Goal: Navigation & Orientation: Find specific page/section

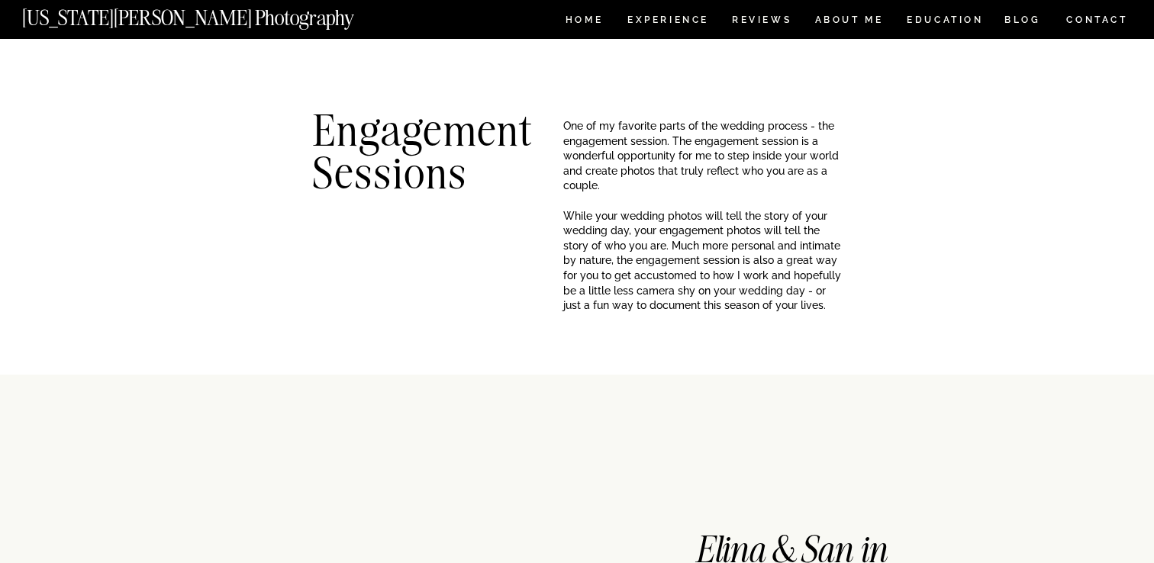
scroll to position [1537, 0]
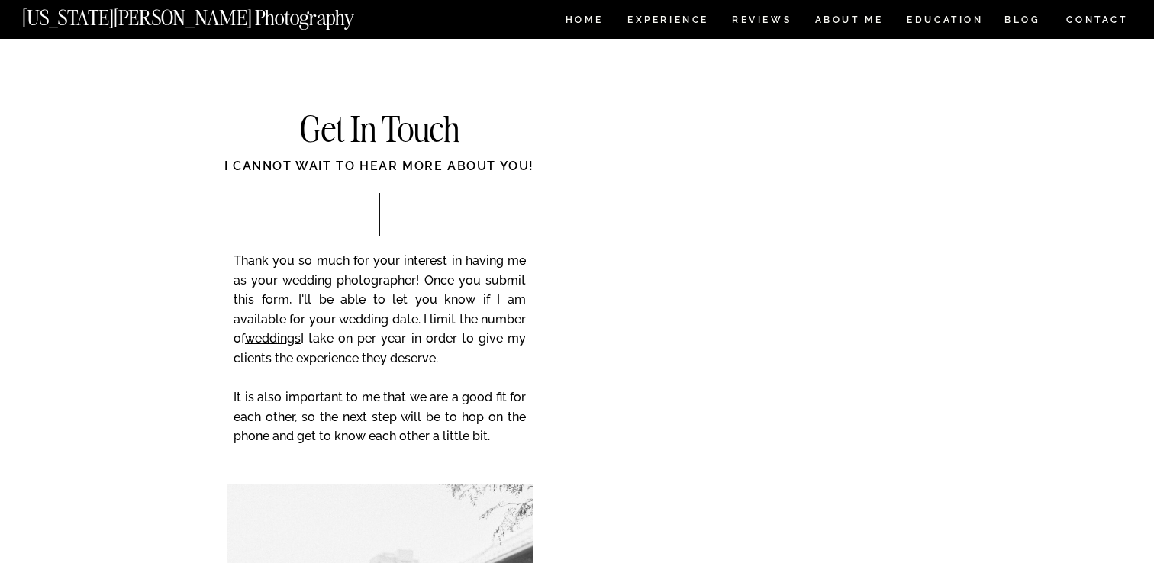
scroll to position [6028, 0]
click at [681, 21] on nav "Experience" at bounding box center [667, 21] width 80 height 13
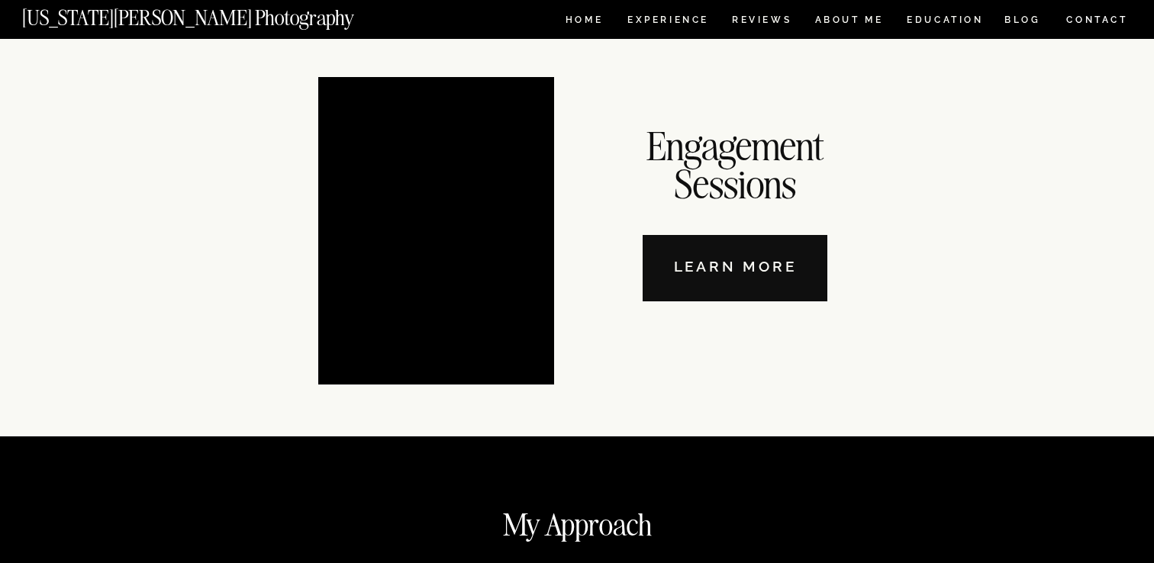
scroll to position [5385, 0]
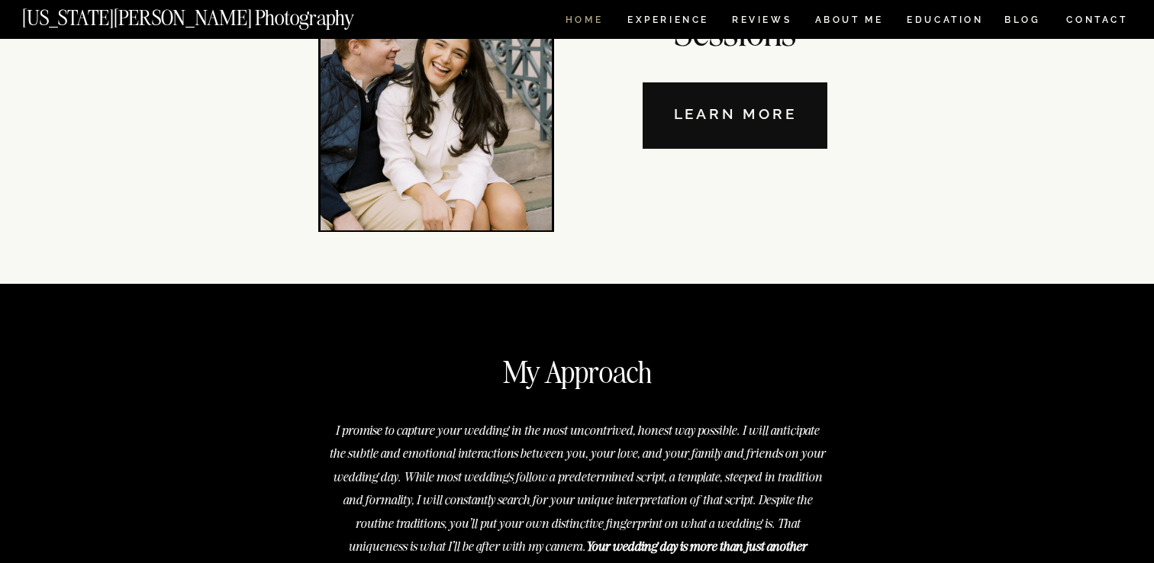
click at [588, 24] on nav "HOME" at bounding box center [583, 21] width 43 height 13
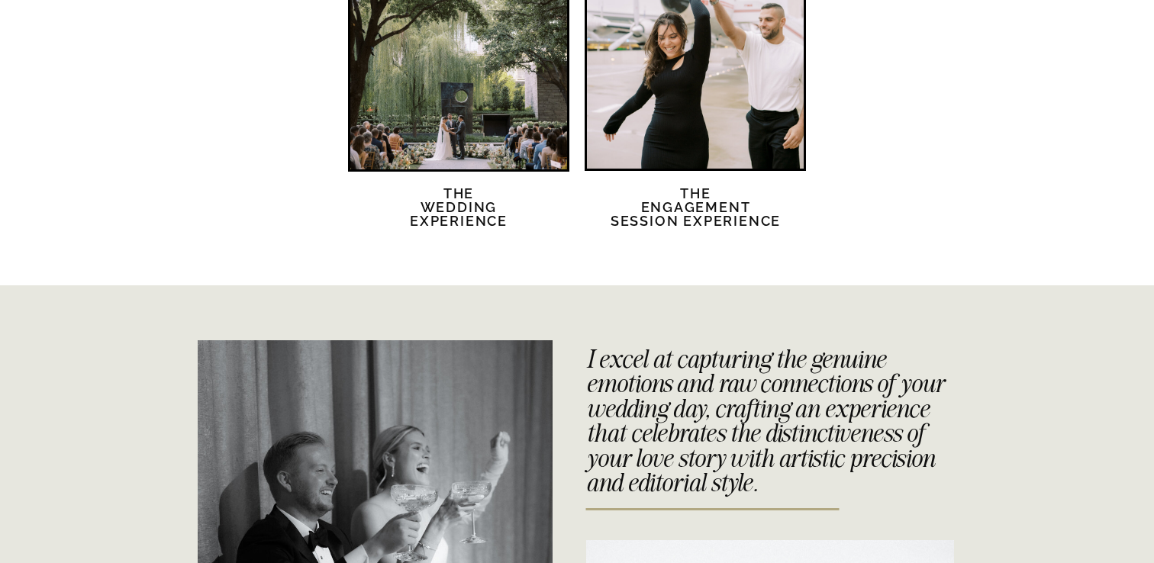
scroll to position [3001, 0]
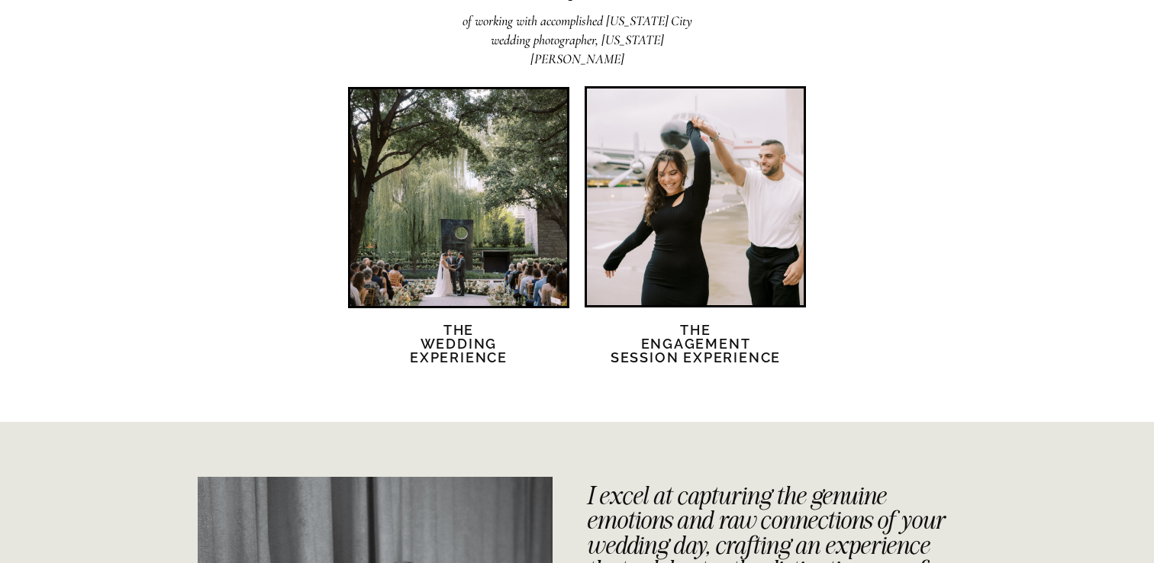
click at [543, 250] on div at bounding box center [458, 197] width 217 height 217
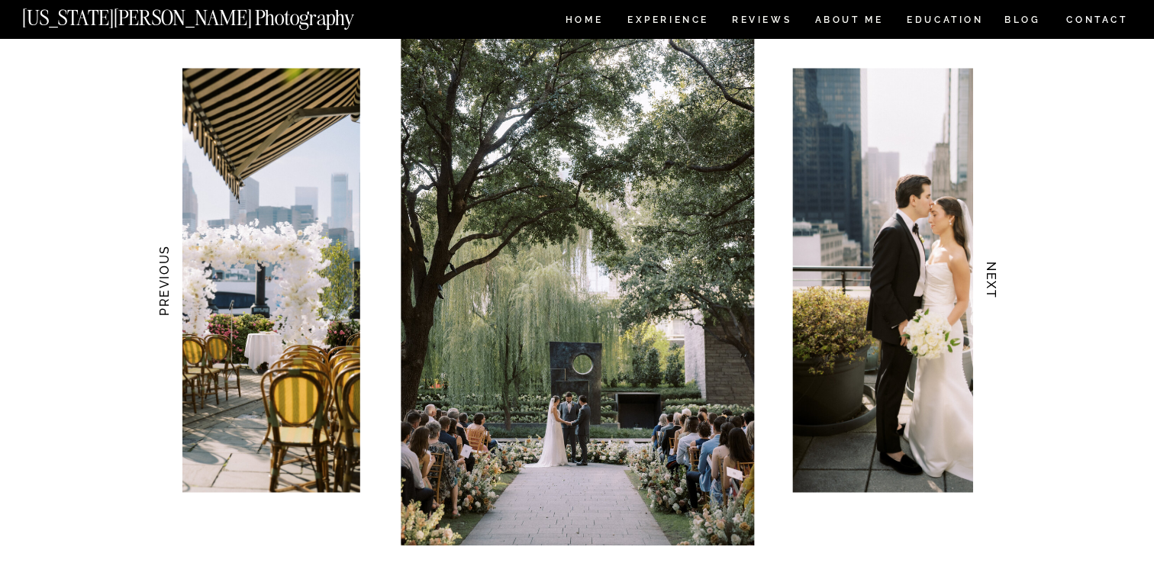
click at [540, 258] on img at bounding box center [577, 280] width 353 height 530
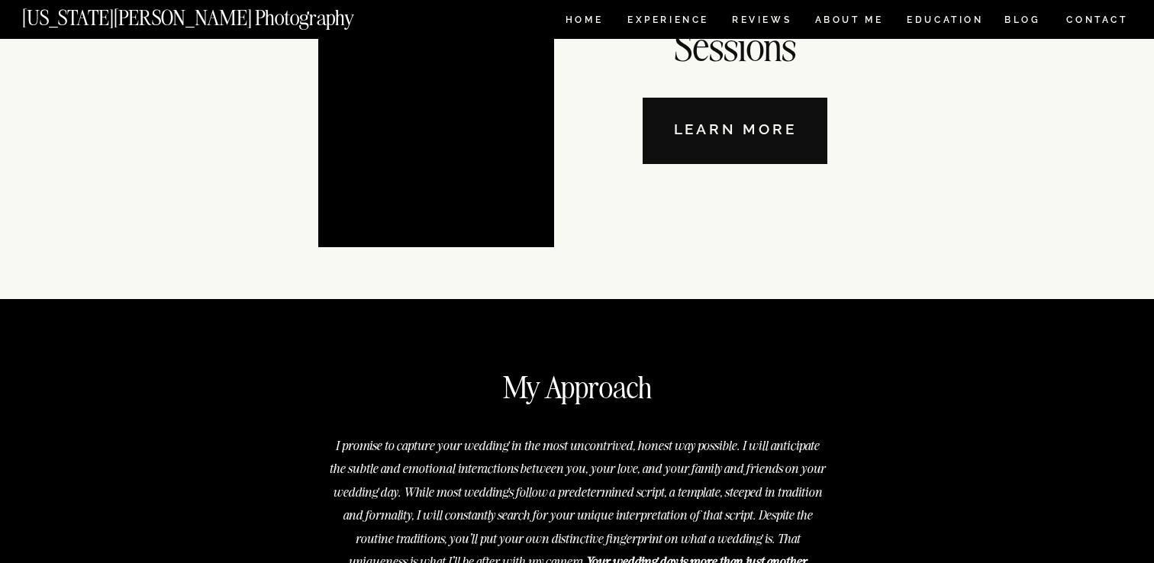
scroll to position [5244, 0]
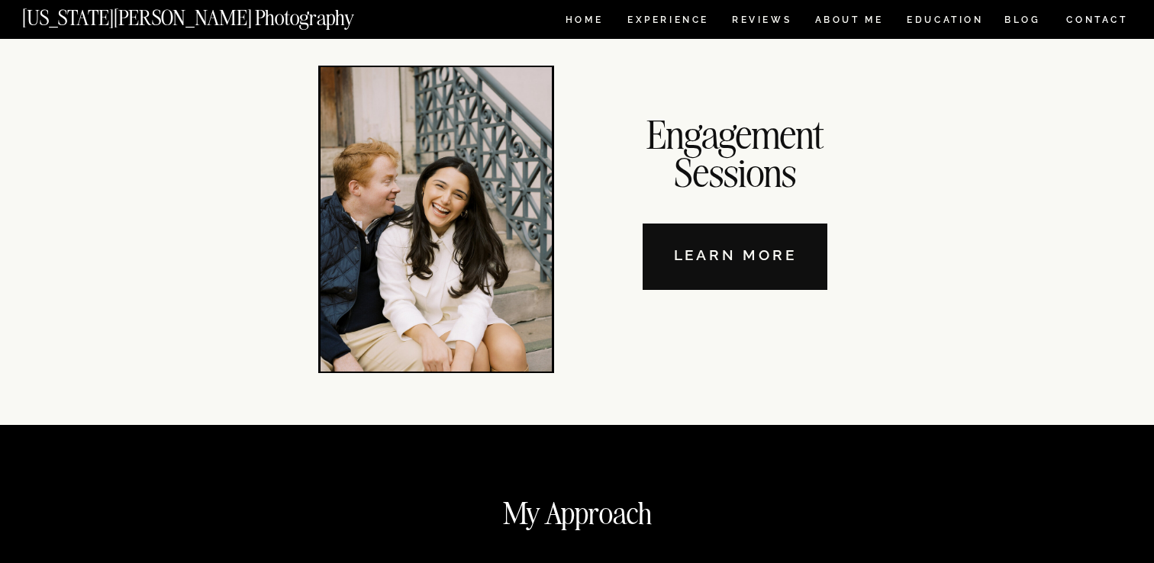
click at [687, 282] on nav "Learn More" at bounding box center [735, 257] width 185 height 66
click at [191, 15] on nav "[US_STATE][PERSON_NAME] Photography" at bounding box center [213, 14] width 383 height 13
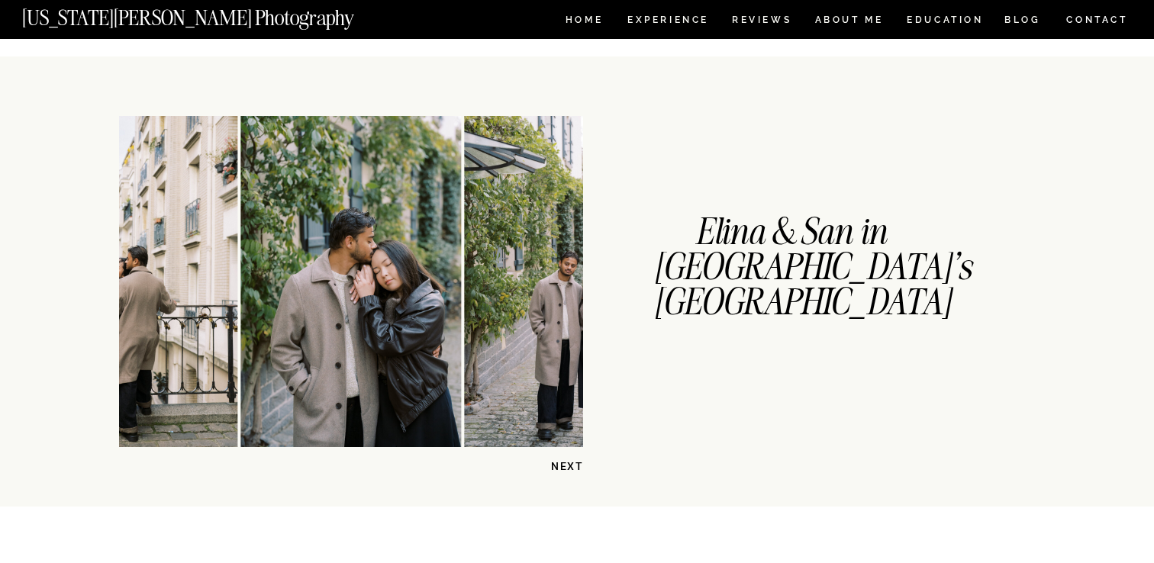
scroll to position [346, 0]
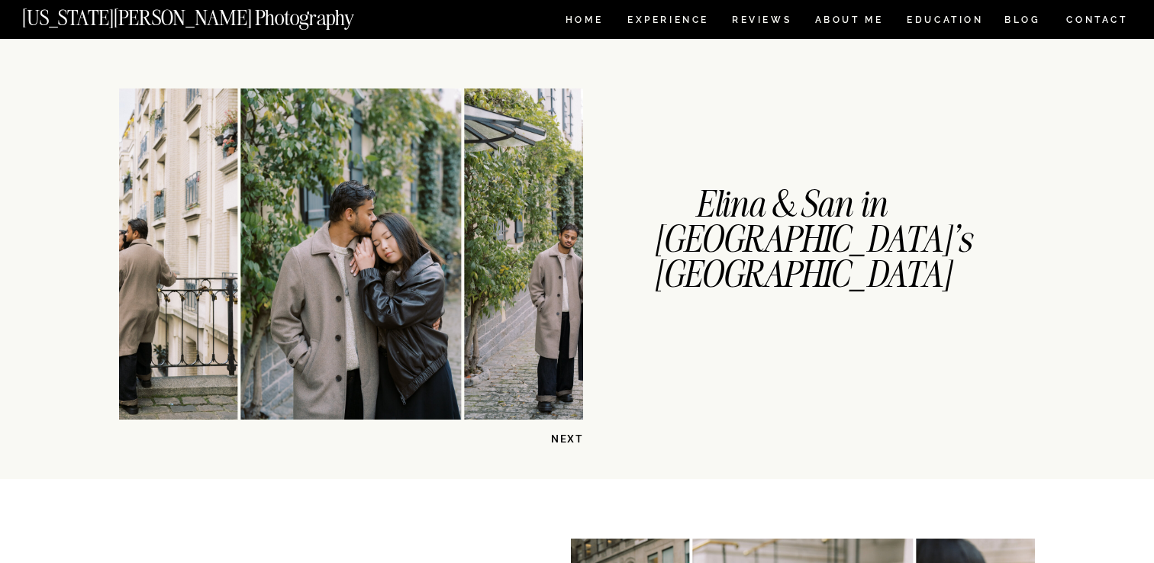
click at [737, 255] on h1 "Elina & San in Paris's Montmarte District" at bounding box center [790, 237] width 272 height 101
click at [485, 317] on img at bounding box center [575, 254] width 221 height 331
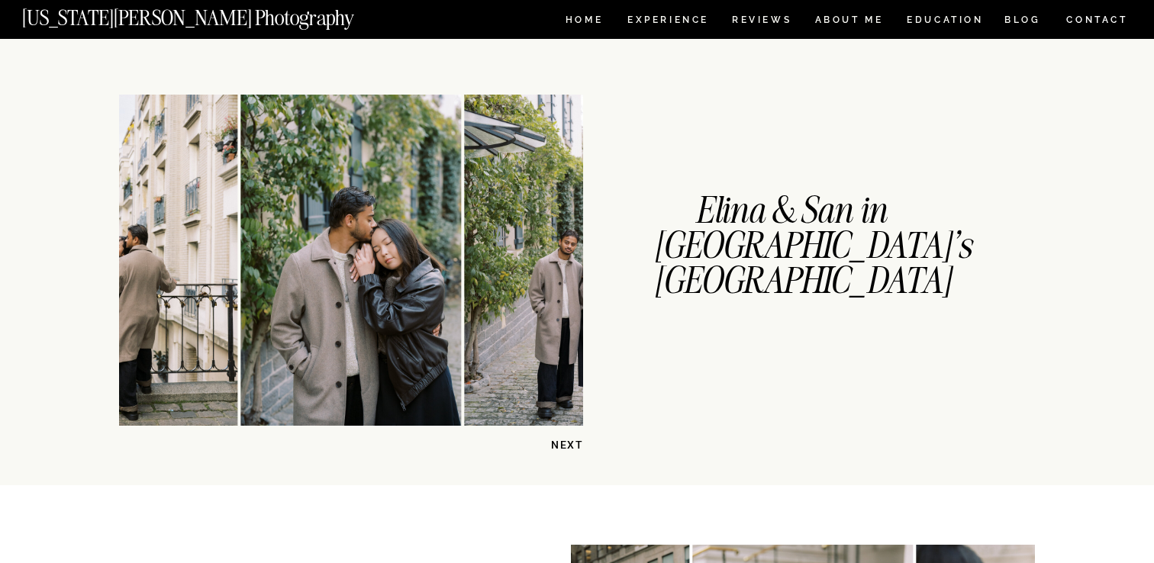
scroll to position [298, 0]
